Goal: Check status: Check status

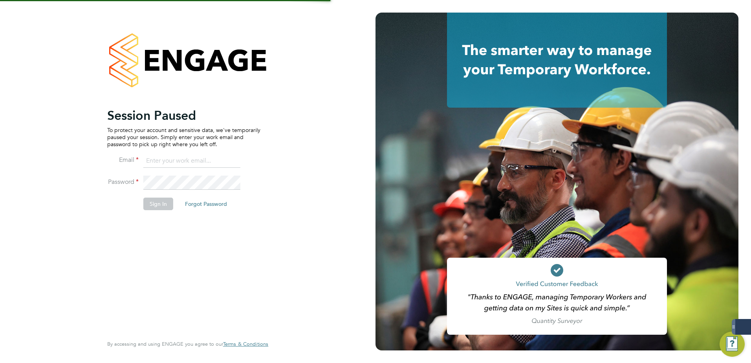
type input "[PERSON_NAME][EMAIL_ADDRESS][PERSON_NAME][DOMAIN_NAME]"
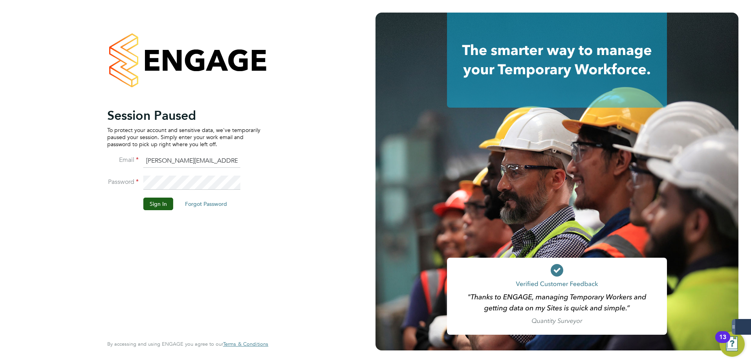
click at [161, 207] on button "Sign In" at bounding box center [158, 203] width 30 height 13
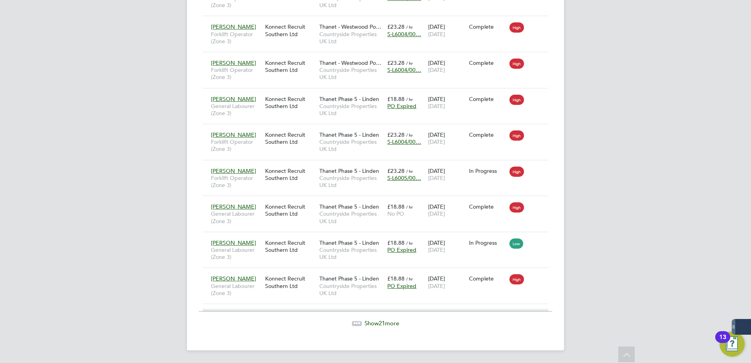
click at [374, 321] on span "Show 21 more" at bounding box center [381, 322] width 35 height 7
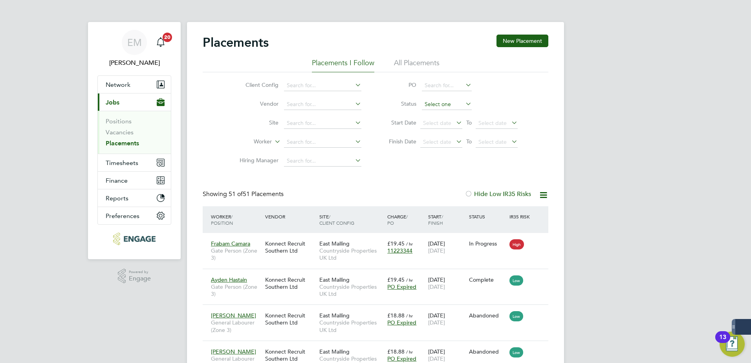
click at [444, 104] on input at bounding box center [447, 104] width 50 height 11
click at [451, 147] on li "In Progress" at bounding box center [446, 146] width 51 height 10
type input "In Progress"
click at [590, 129] on div "EM Ellie Mandell Notifications 20 Applications: Network Team Members Businesses…" at bounding box center [375, 242] width 751 height 484
